Goal: Task Accomplishment & Management: Complete application form

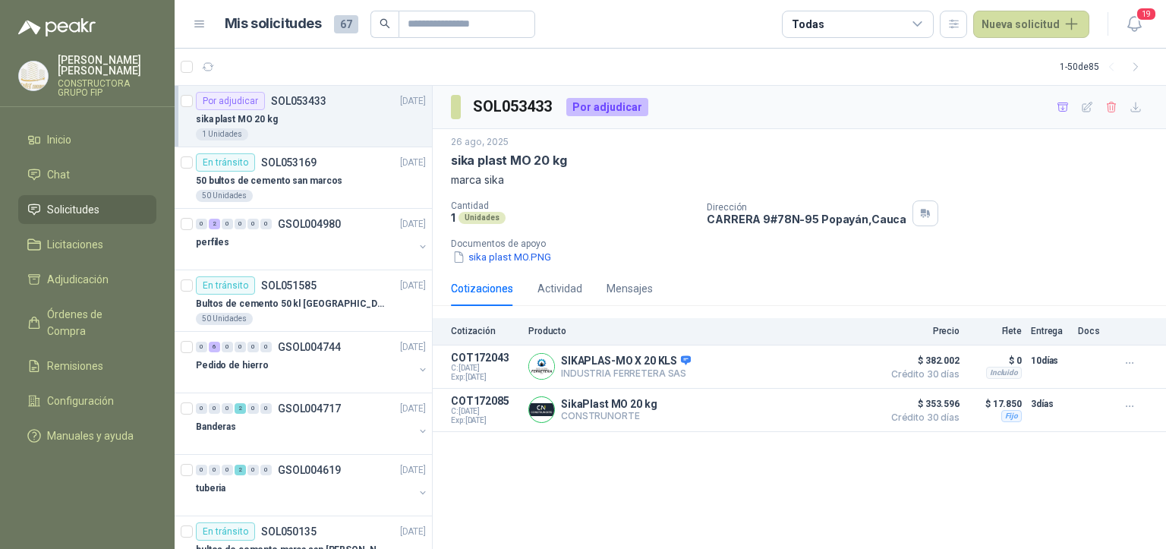
click at [723, 458] on div "SOL053433 Por adjudicar 26 ago, 2025 sika plast MO 20 kg marca sika Cantidad 1 …" at bounding box center [799, 318] width 733 height 464
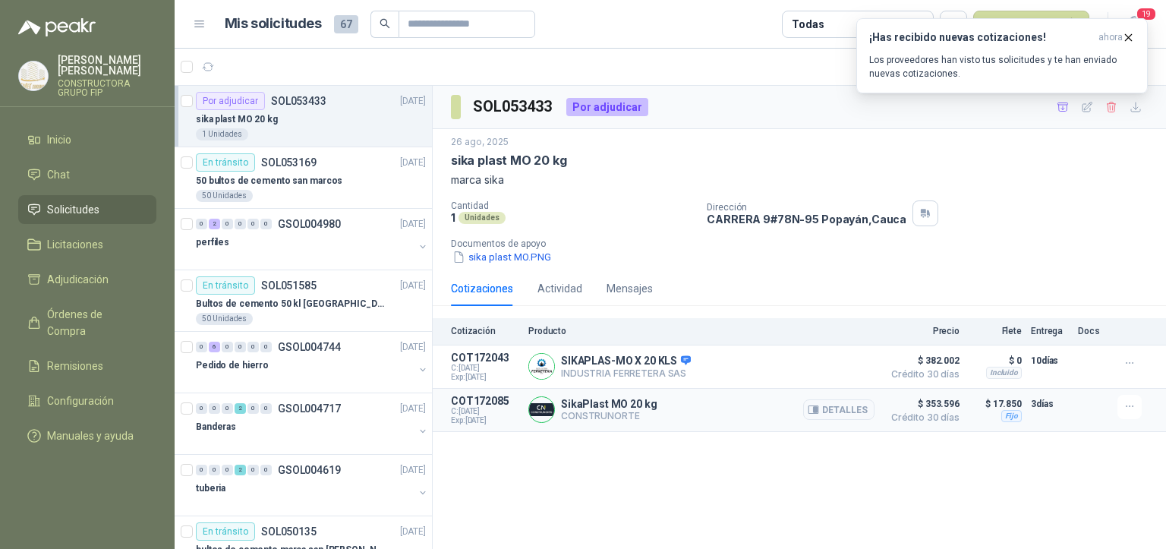
click at [753, 405] on div "SikaPlast MO 20 kg CONSTRUNORTE Detalles" at bounding box center [701, 410] width 346 height 30
click at [277, 129] on div "1 Unidades" at bounding box center [311, 134] width 230 height 12
click at [370, 131] on div "1 Unidades" at bounding box center [311, 134] width 230 height 12
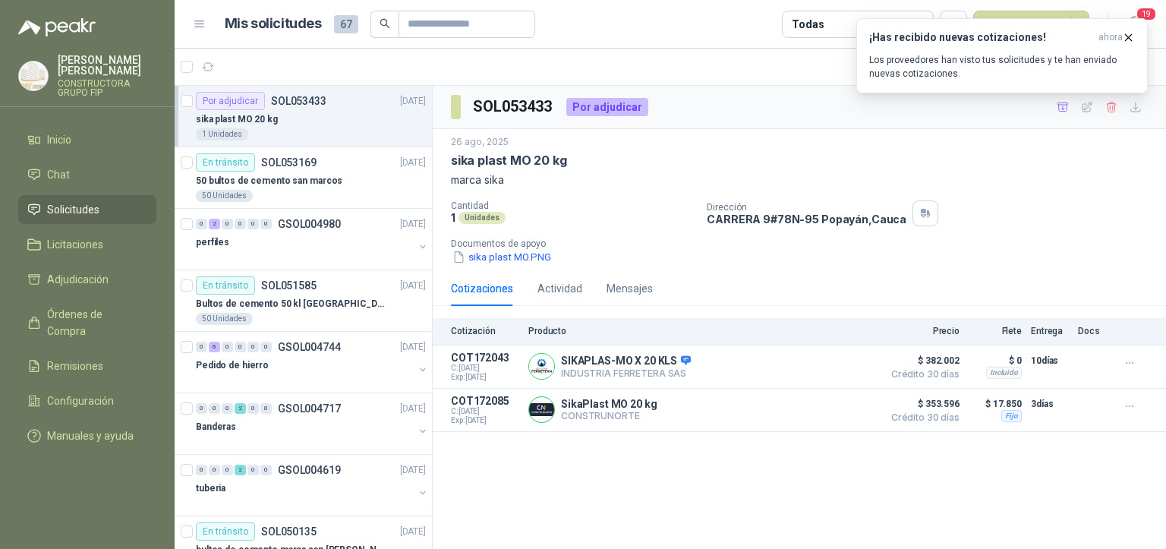
click at [370, 131] on div "1 Unidades" at bounding box center [311, 134] width 230 height 12
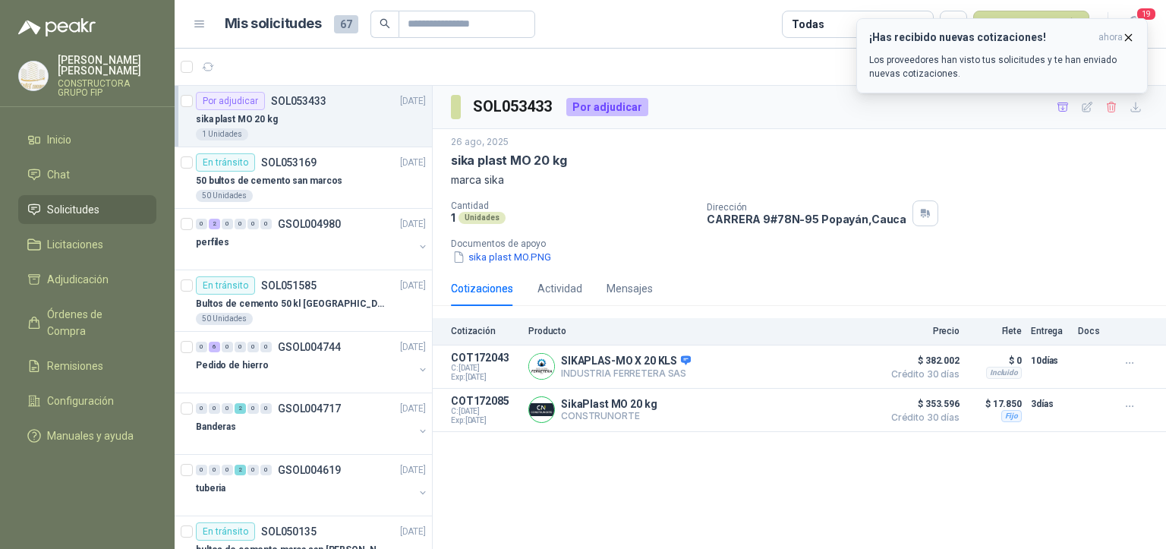
click at [1038, 62] on p "Los proveedores han visto tus solicitudes y te han enviado nuevas cotizaciones." at bounding box center [1002, 66] width 266 height 27
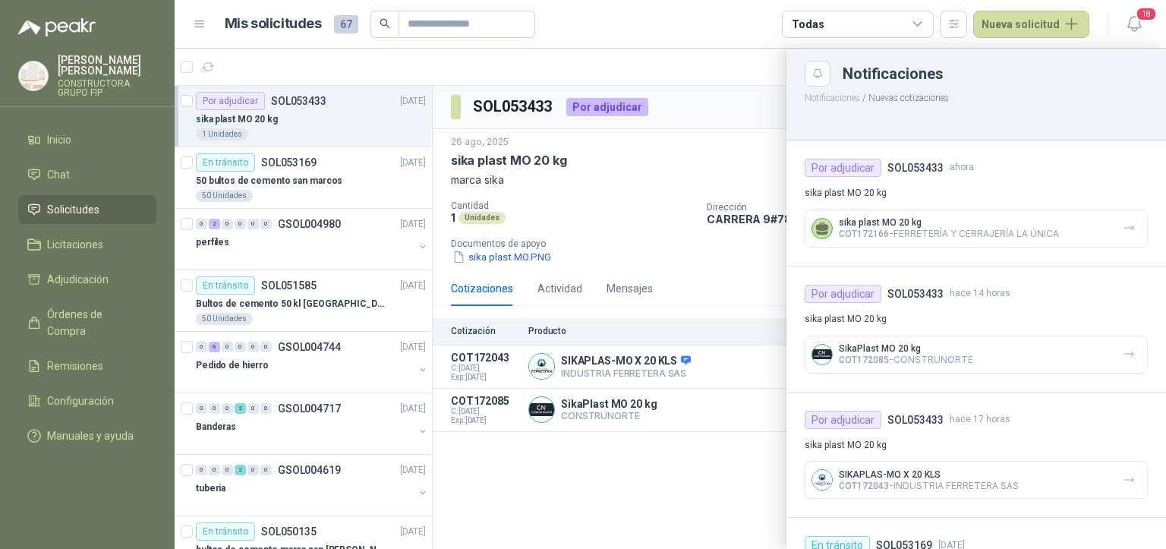
drag, startPoint x: 638, startPoint y: 489, endPoint x: 625, endPoint y: 483, distance: 14.7
click at [635, 488] on div at bounding box center [670, 299] width 991 height 500
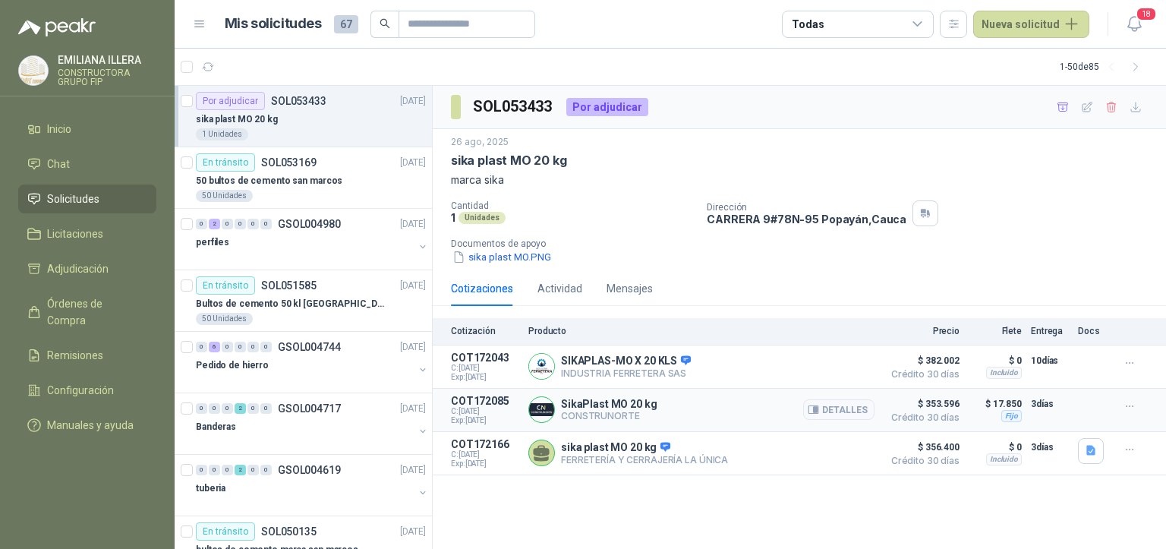
click at [1050, 413] on div "3 días" at bounding box center [1050, 410] width 38 height 30
click at [773, 411] on div "SikaPlast MO 20 kg CONSTRUNORTE Detalles" at bounding box center [701, 410] width 346 height 30
click at [857, 408] on button "Detalles" at bounding box center [838, 409] width 71 height 20
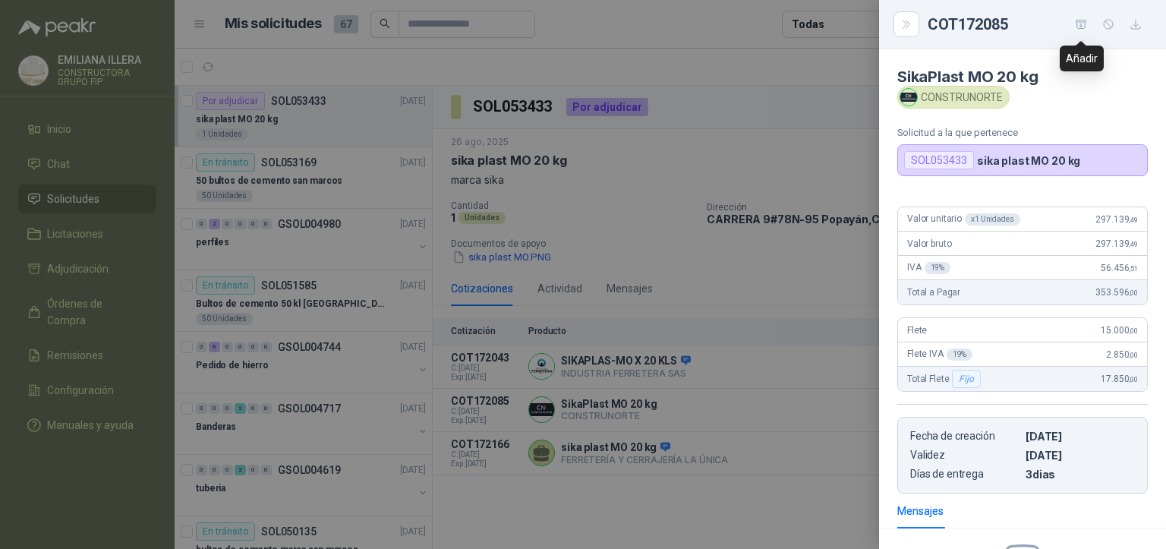
click at [1078, 23] on icon "button" at bounding box center [1081, 24] width 13 height 13
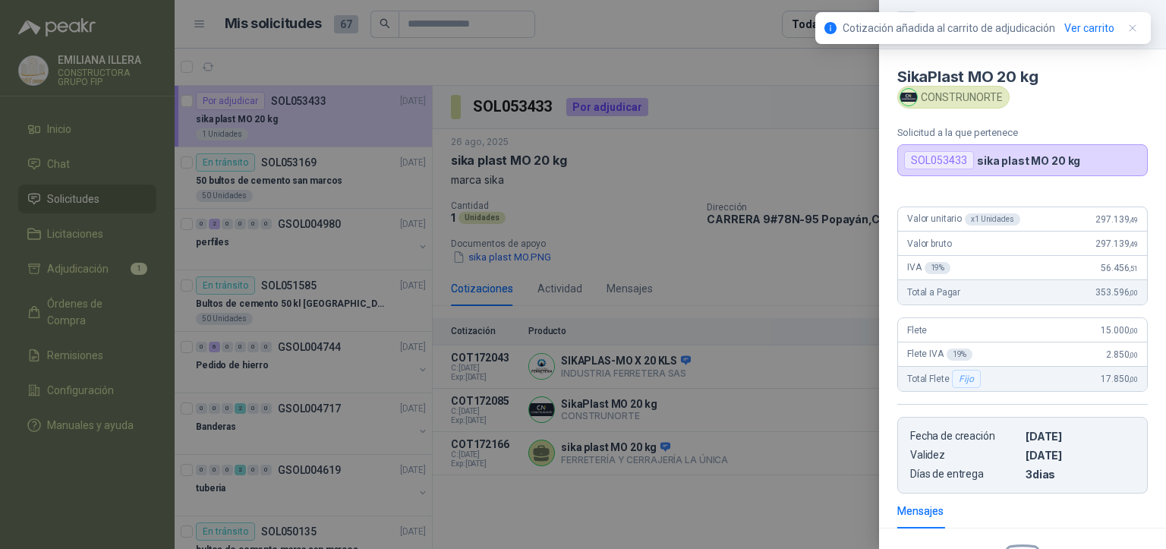
click at [67, 227] on div at bounding box center [583, 274] width 1166 height 549
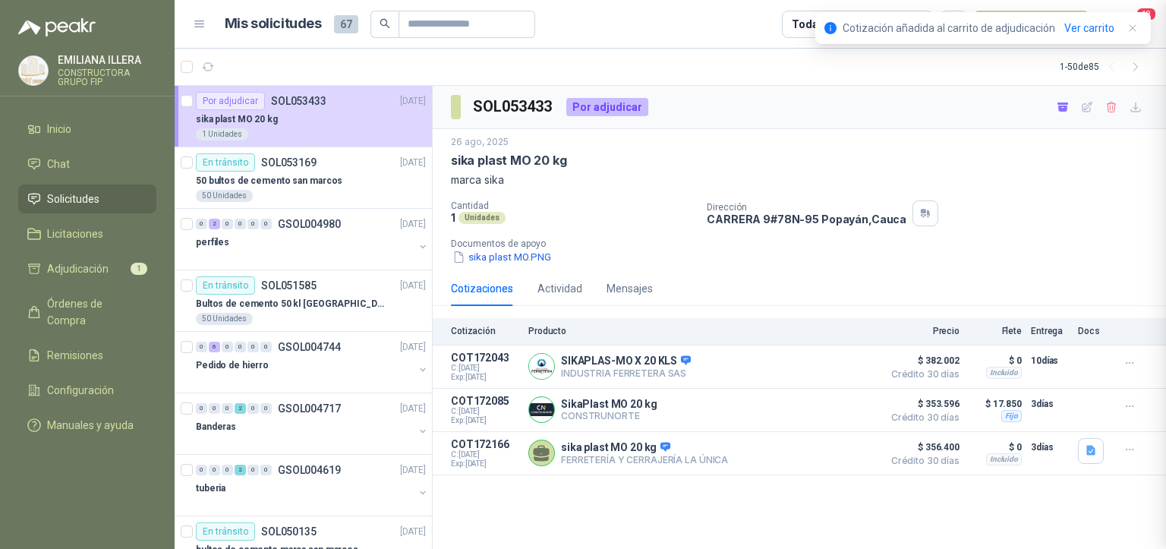
scroll to position [194, 0]
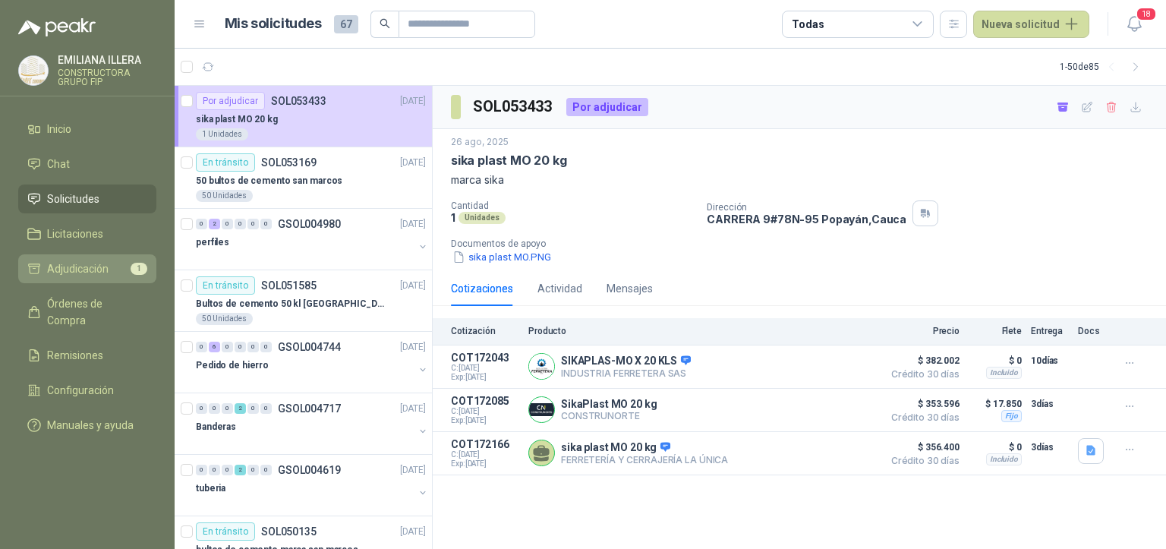
click at [73, 268] on span "Adjudicación" at bounding box center [77, 268] width 61 height 17
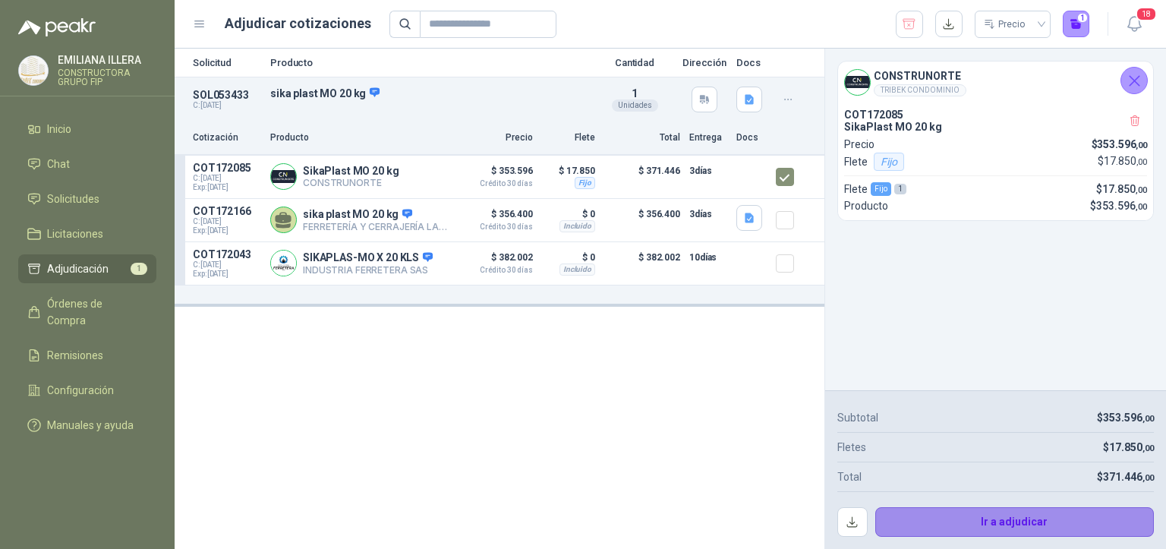
click at [1011, 522] on button "Ir a adjudicar" at bounding box center [1014, 522] width 279 height 30
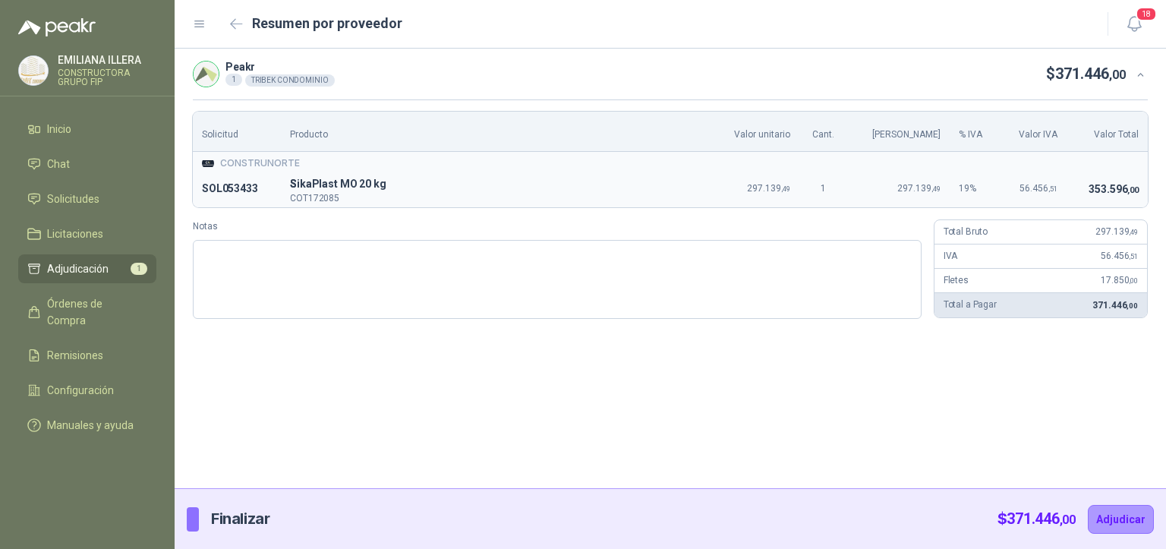
click at [1016, 408] on div "Peakr 1 TRIBEK CONDOMINIO $ 371.446 ,00 Solicitud Producto Valor unitario Cant.…" at bounding box center [670, 268] width 991 height 439
click at [1137, 521] on button "Adjudicar" at bounding box center [1121, 519] width 66 height 29
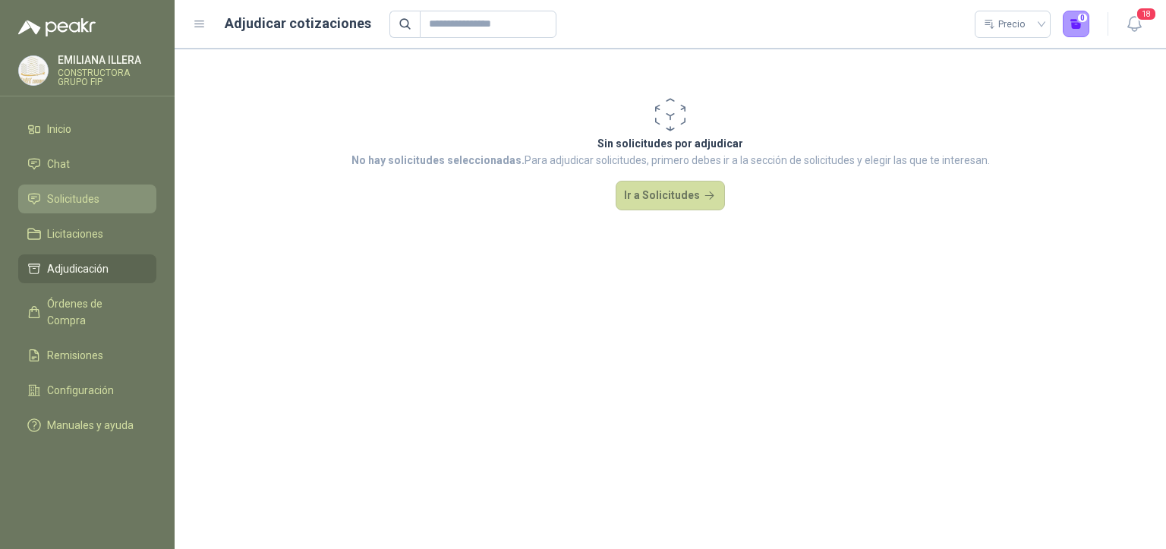
click at [83, 209] on link "Solicitudes" at bounding box center [87, 198] width 138 height 29
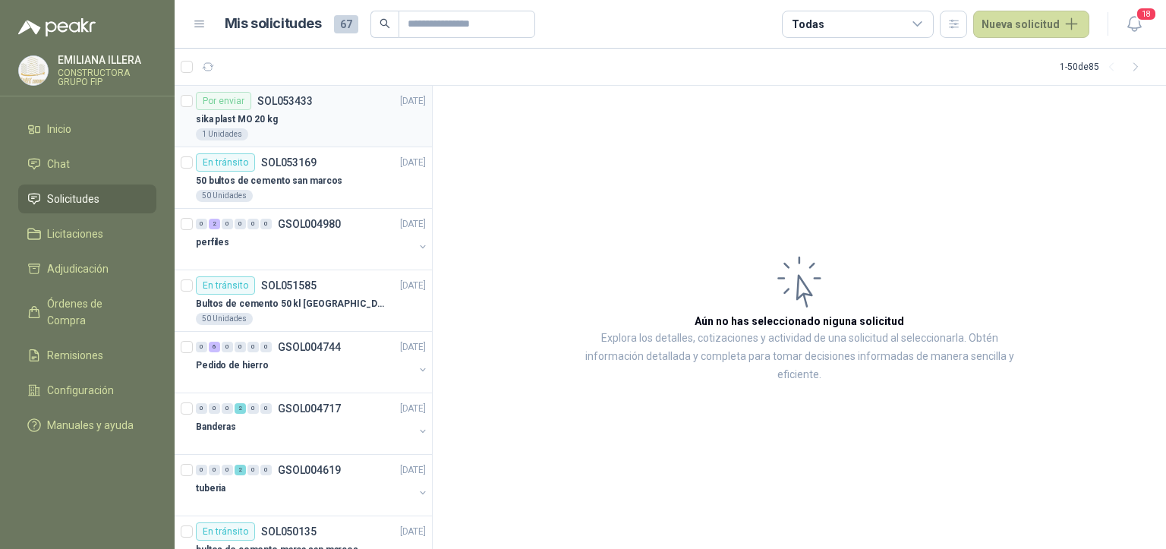
click at [291, 137] on div "1 Unidades" at bounding box center [311, 134] width 230 height 12
